Goal: Find specific page/section: Find specific page/section

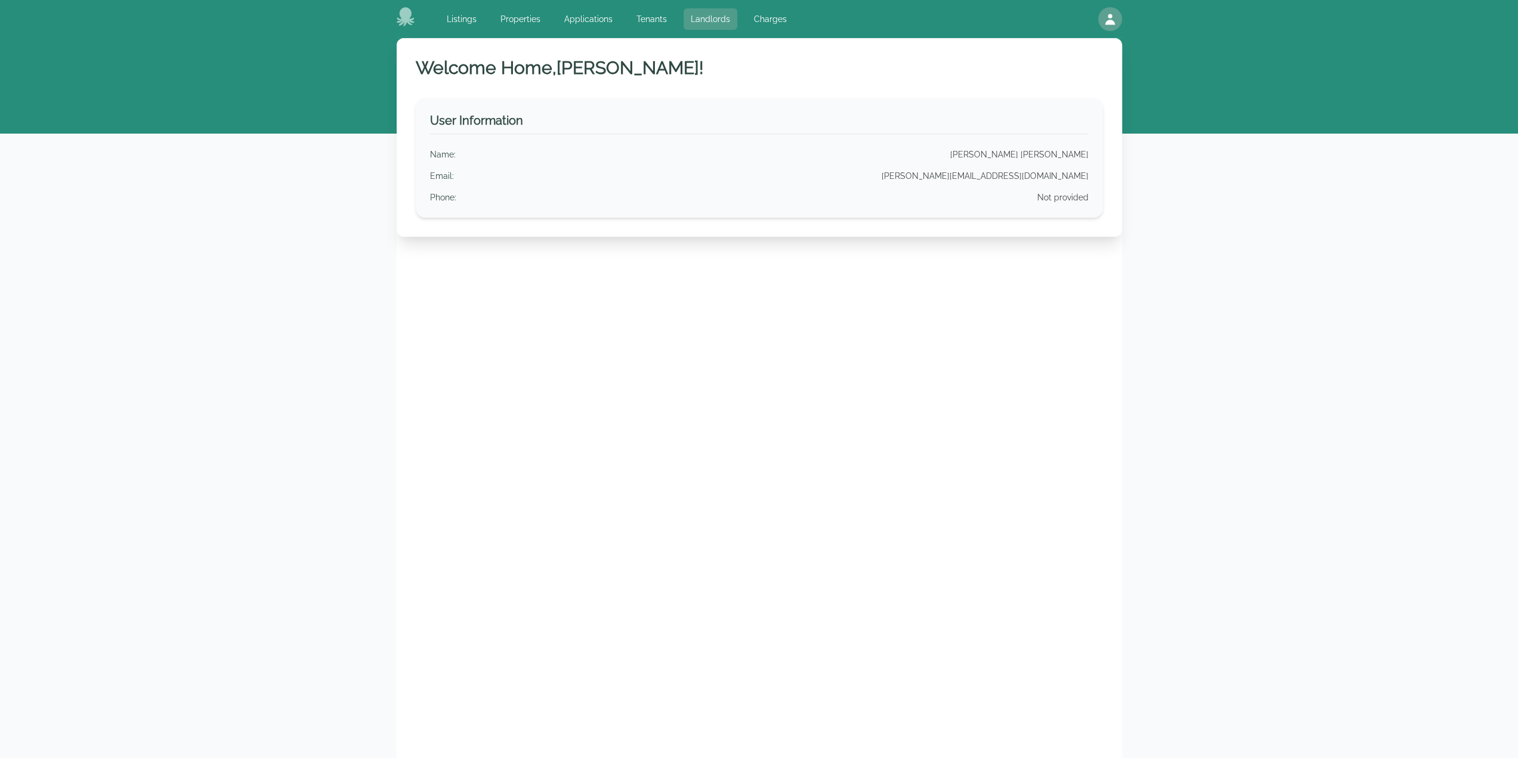
click at [707, 21] on link "Landlords" at bounding box center [711, 18] width 54 height 21
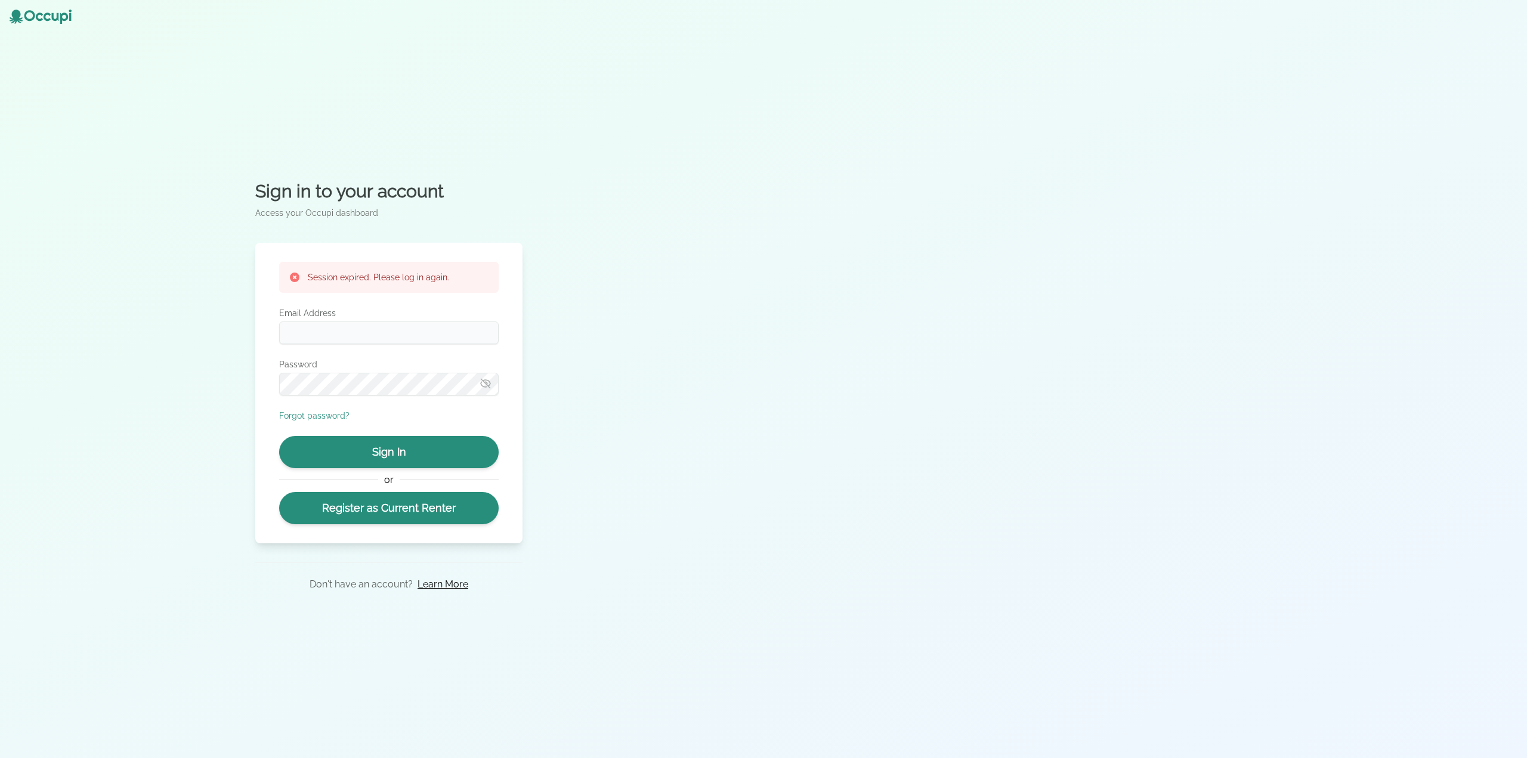
type input "**********"
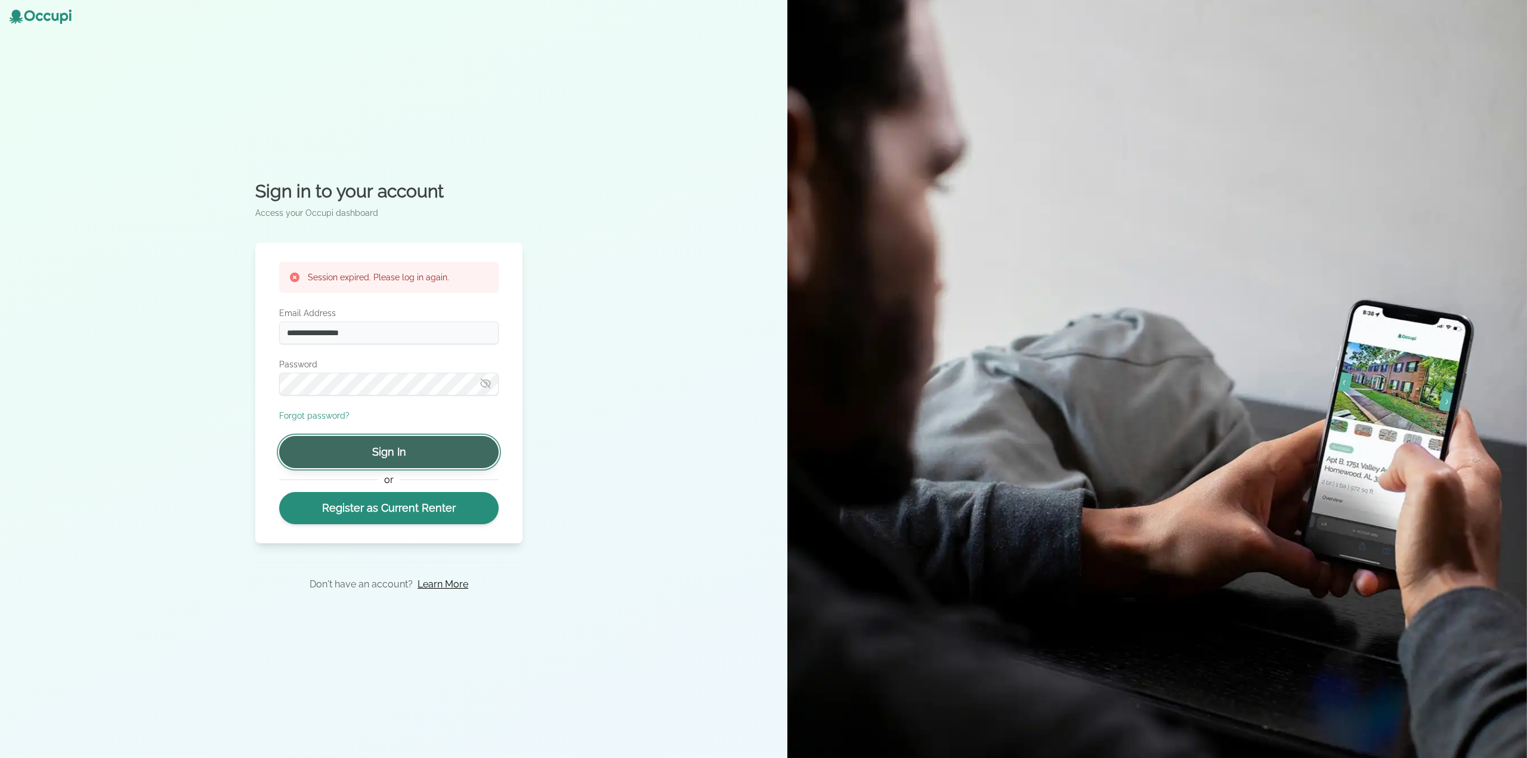
click at [412, 448] on button "Sign In" at bounding box center [389, 452] width 220 height 32
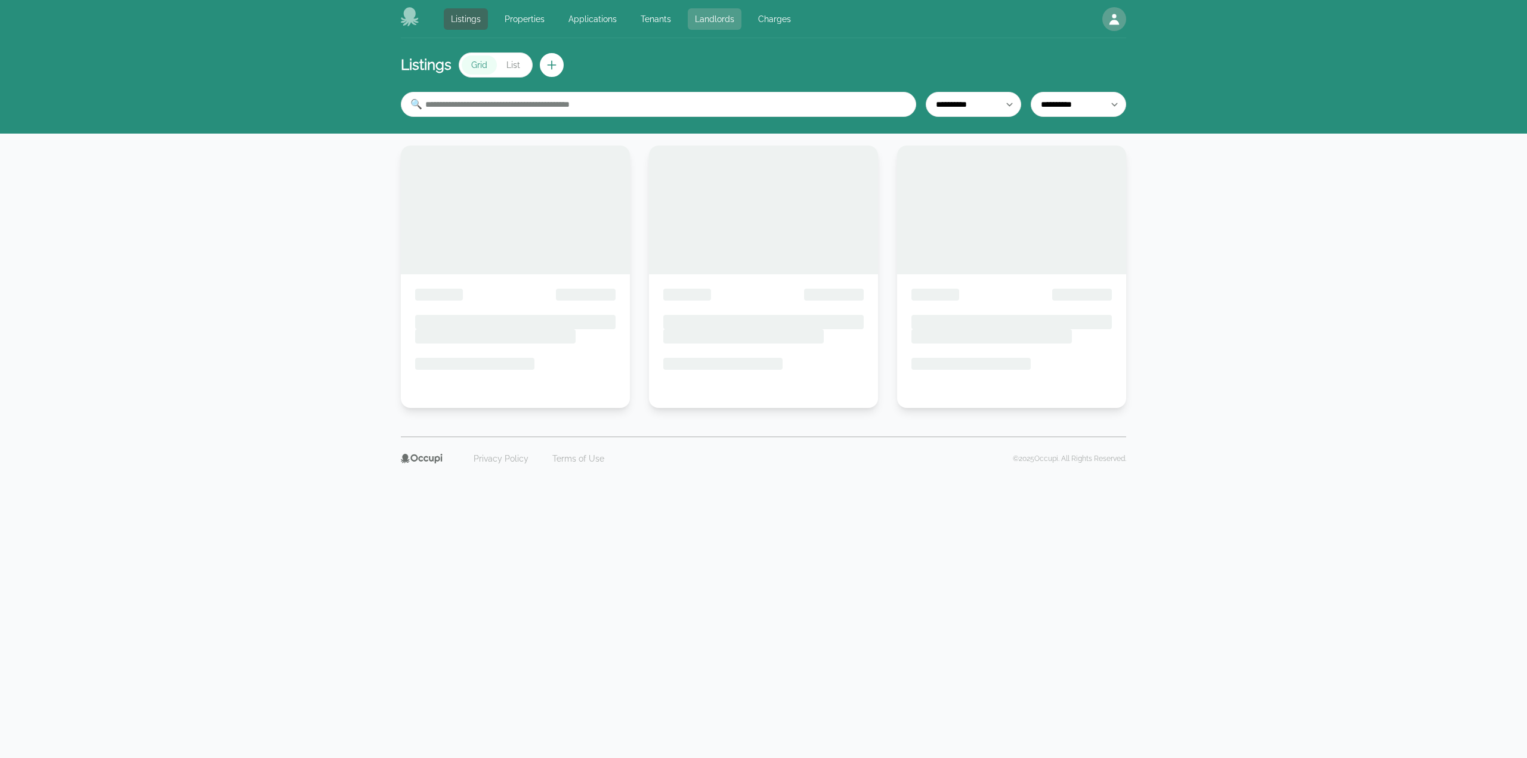
click at [703, 24] on link "Landlords" at bounding box center [715, 18] width 54 height 21
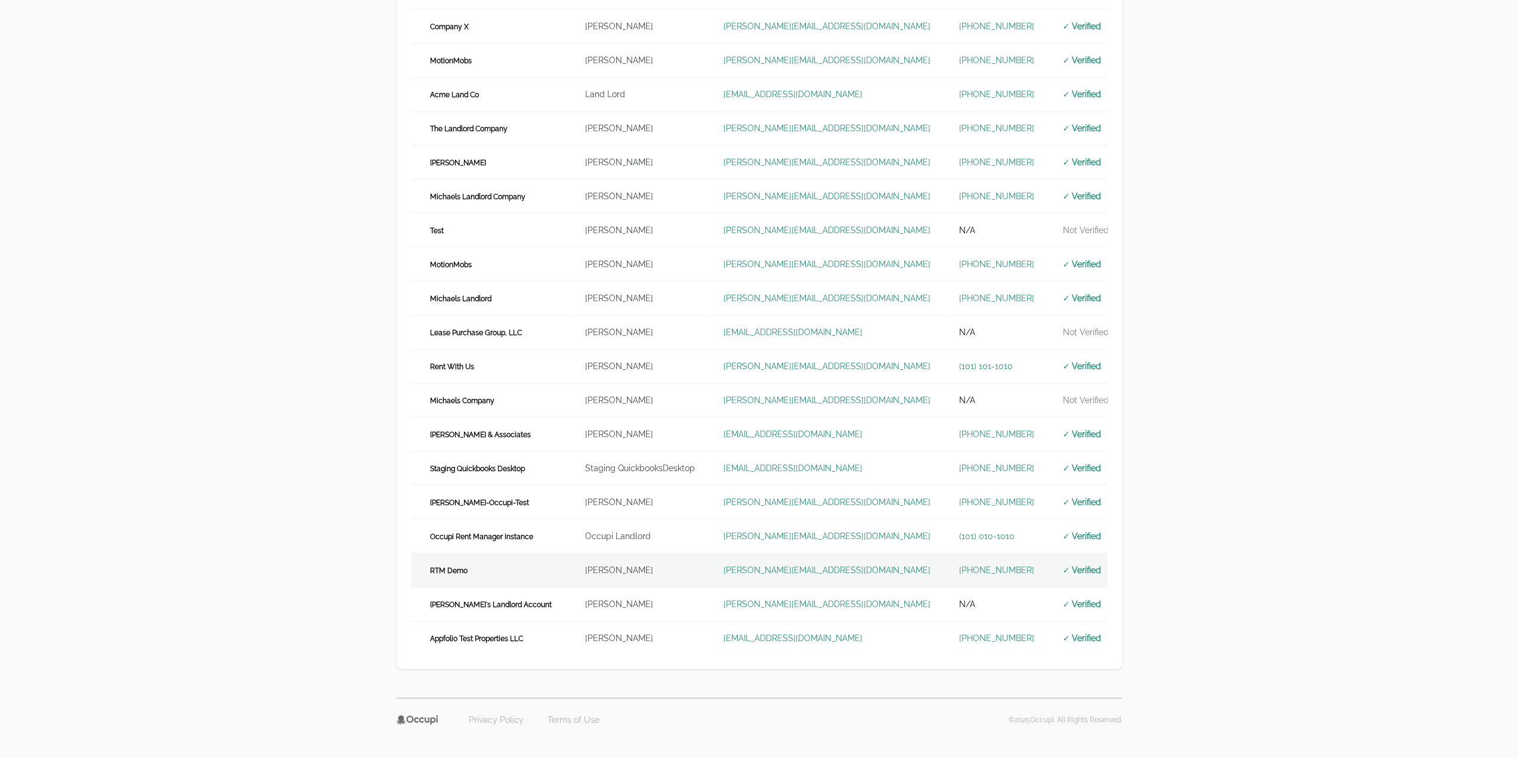
scroll to position [153, 0]
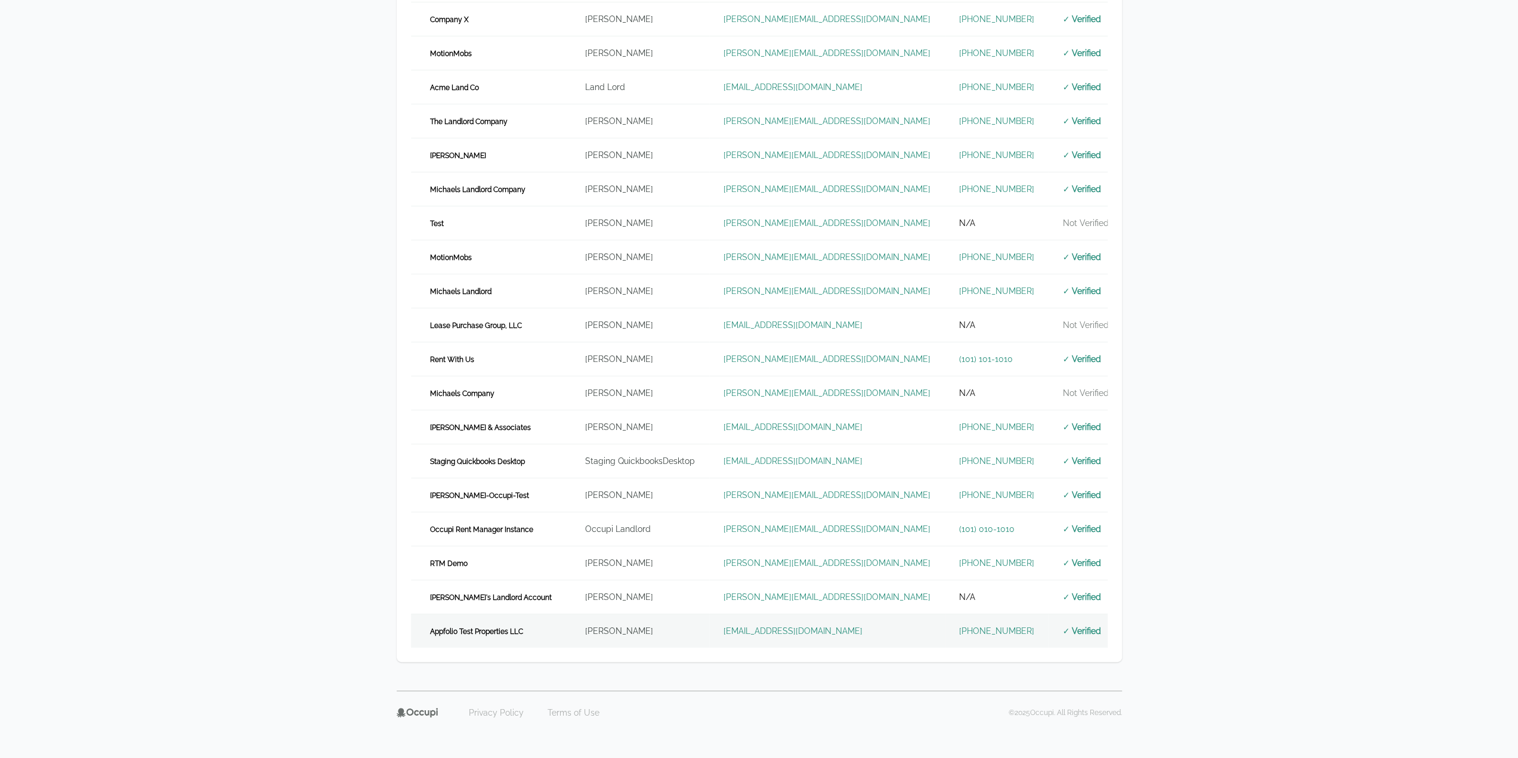
click at [510, 619] on td "Appfolio Test Properties LLC" at bounding box center [491, 631] width 160 height 34
